Goal: Task Accomplishment & Management: Manage account settings

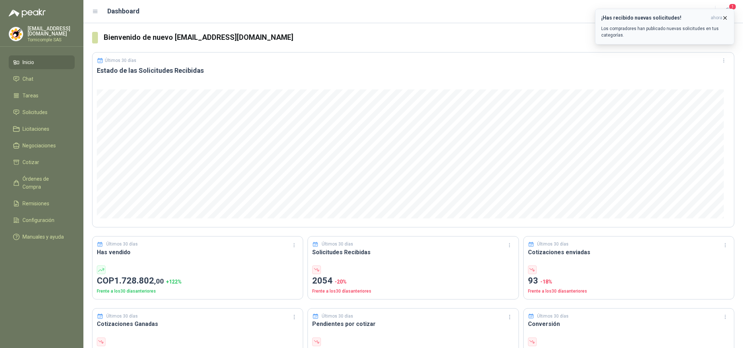
click at [710, 37] on p "Los compradores han publicado nuevas solicitudes en tus categorías." at bounding box center [664, 31] width 127 height 13
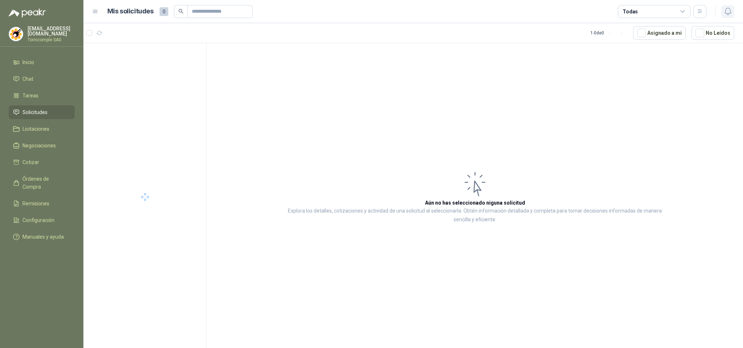
click at [728, 16] on button "button" at bounding box center [727, 11] width 13 height 13
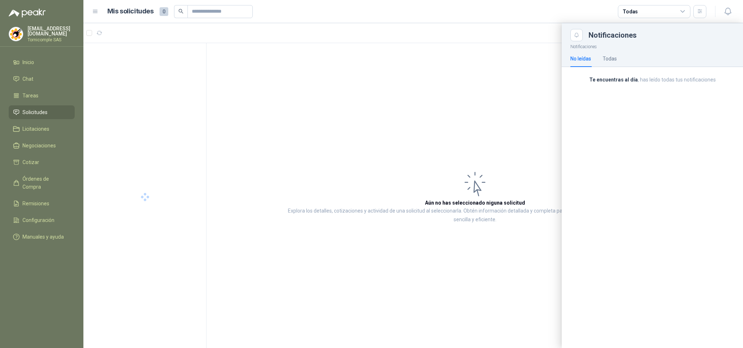
drag, startPoint x: 649, startPoint y: 106, endPoint x: 278, endPoint y: 51, distance: 374.8
click at [647, 106] on div "Notificaciones No leídas Todas Te encuentras al día , has leído todas tus notif…" at bounding box center [652, 194] width 181 height 307
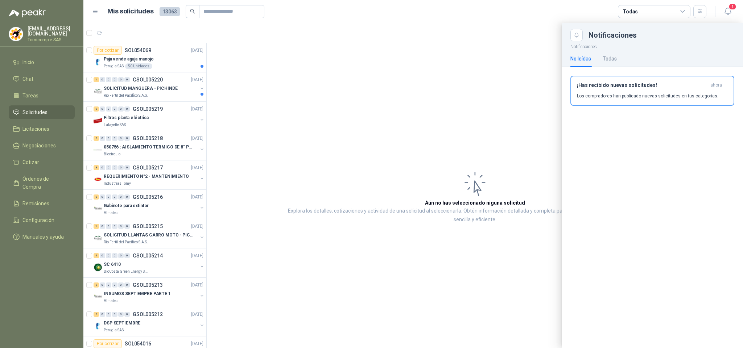
click at [180, 95] on div at bounding box center [412, 185] width 659 height 325
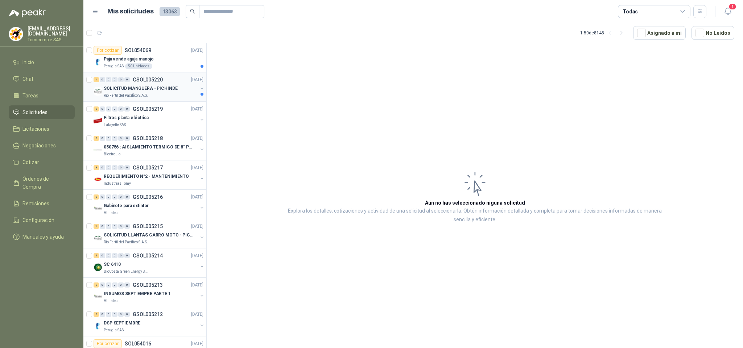
click at [180, 95] on div "Rio Fertil del Pacífico S.A.S." at bounding box center [151, 96] width 94 height 6
click at [179, 95] on div "Rio Fertil del Pacífico S.A.S." at bounding box center [151, 96] width 94 height 6
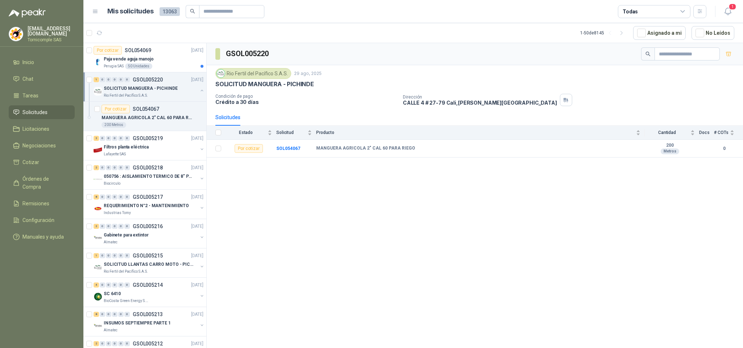
drag, startPoint x: 163, startPoint y: 65, endPoint x: 87, endPoint y: 0, distance: 99.8
click at [163, 64] on div "Perugia SAS 50 Unidades" at bounding box center [154, 66] width 100 height 6
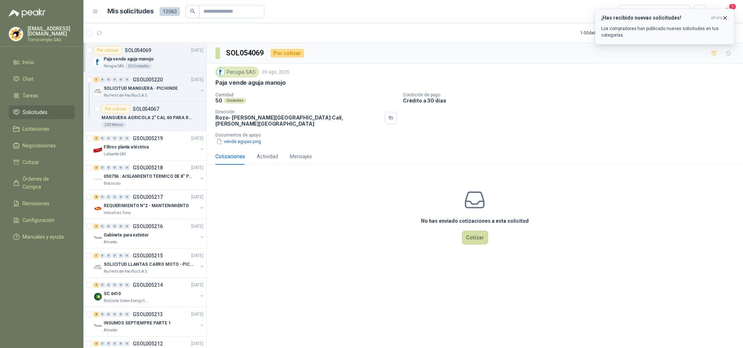
click at [690, 17] on h3 "¡Has recibido nuevas solicitudes!" at bounding box center [654, 18] width 107 height 6
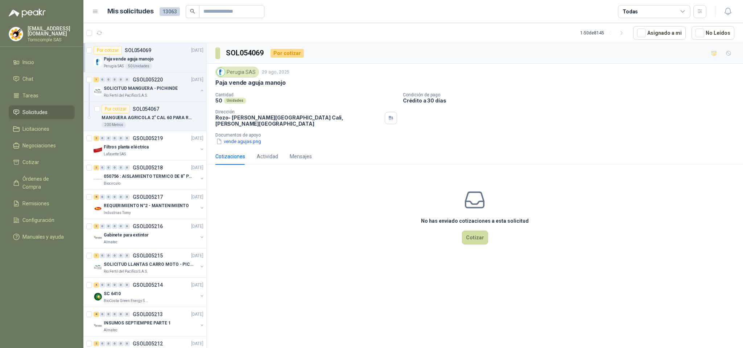
drag, startPoint x: 736, startPoint y: 16, endPoint x: 309, endPoint y: 3, distance: 427.2
click at [725, 16] on header "Mis solicitudes 13063 Todas" at bounding box center [412, 11] width 659 height 23
